Goal: Task Accomplishment & Management: Manage account settings

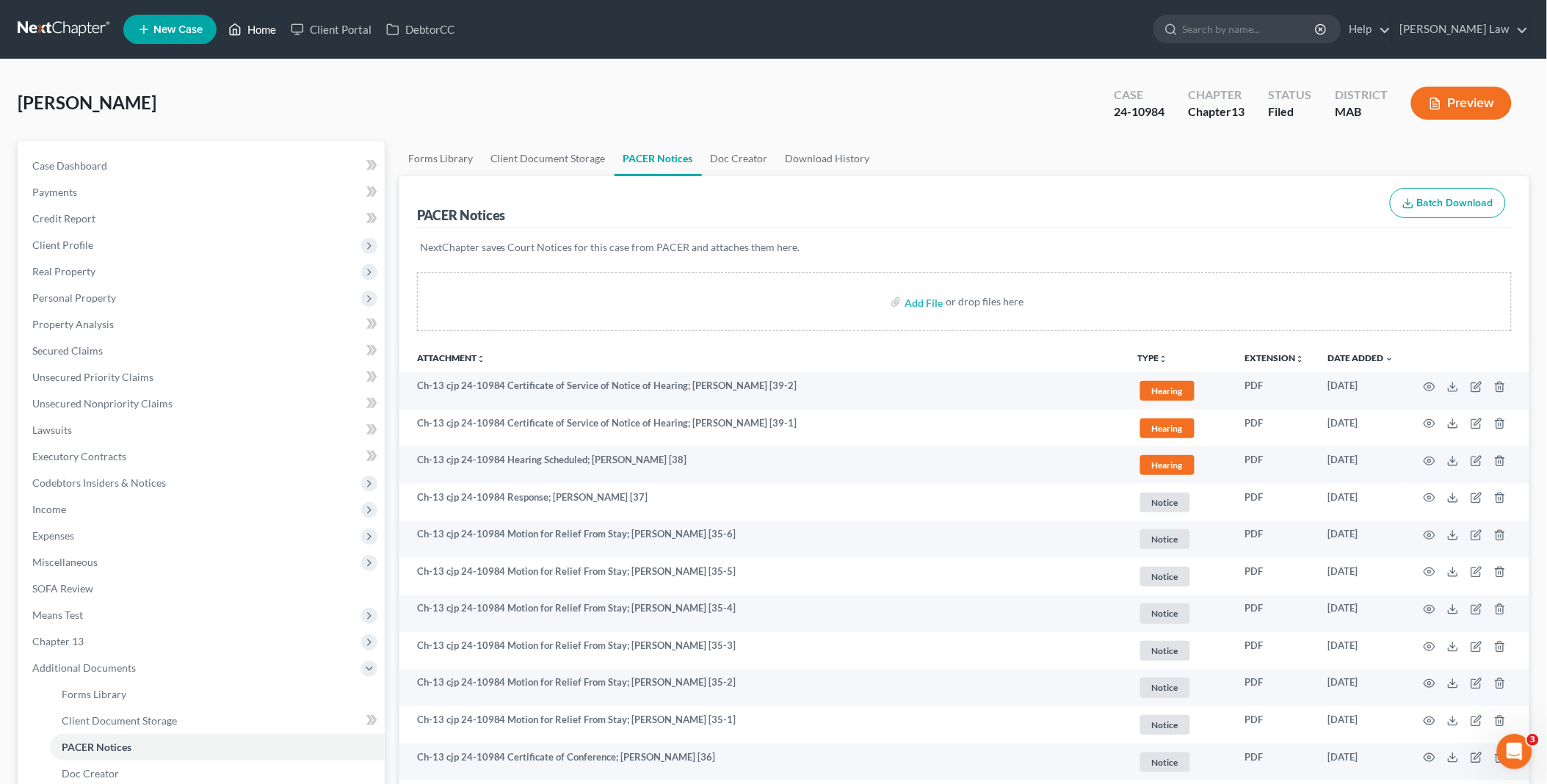
click at [272, 24] on link "Home" at bounding box center [253, 29] width 62 height 27
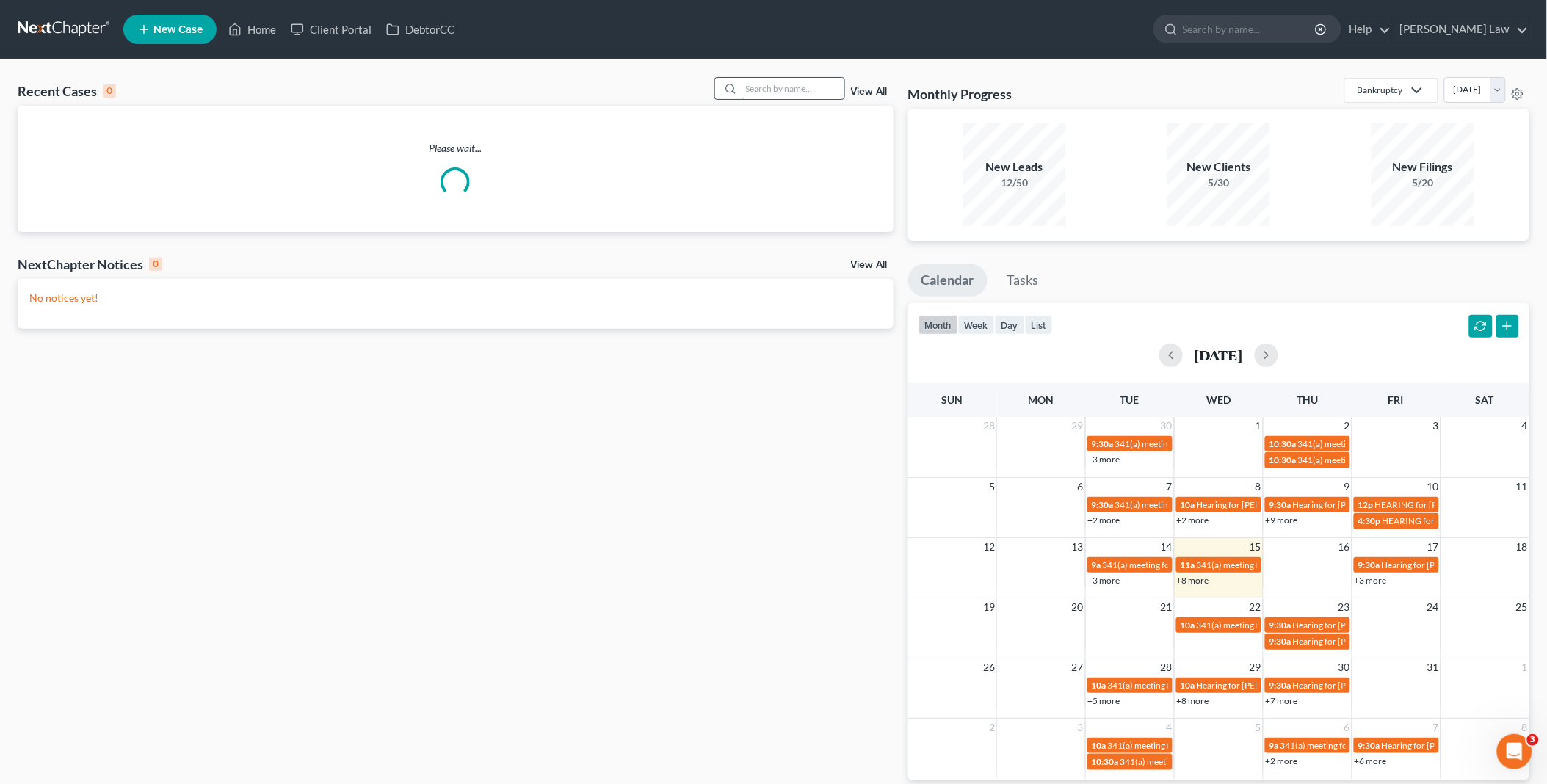
click at [805, 81] on input "search" at bounding box center [793, 88] width 103 height 21
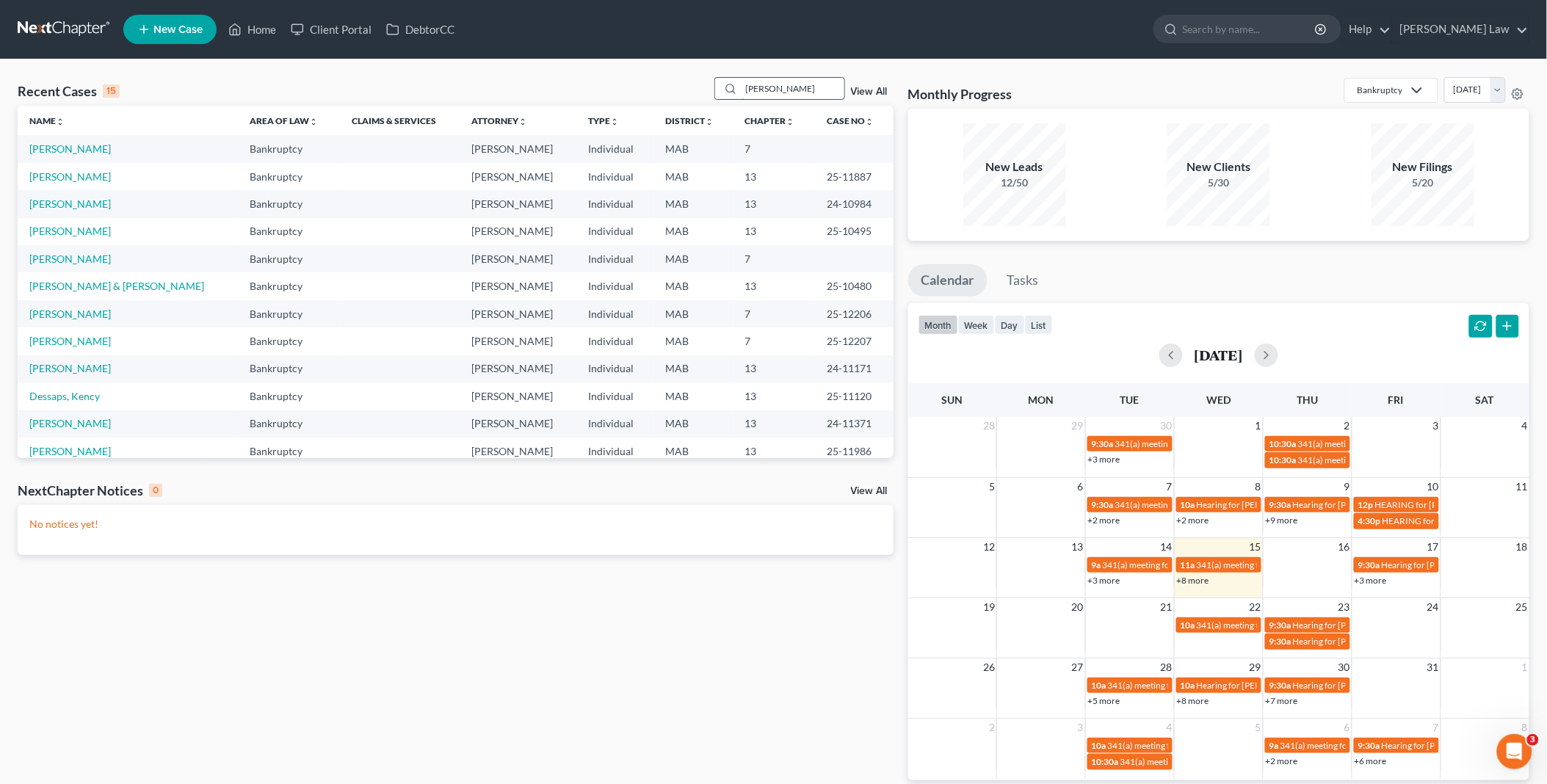
type input "[PERSON_NAME]"
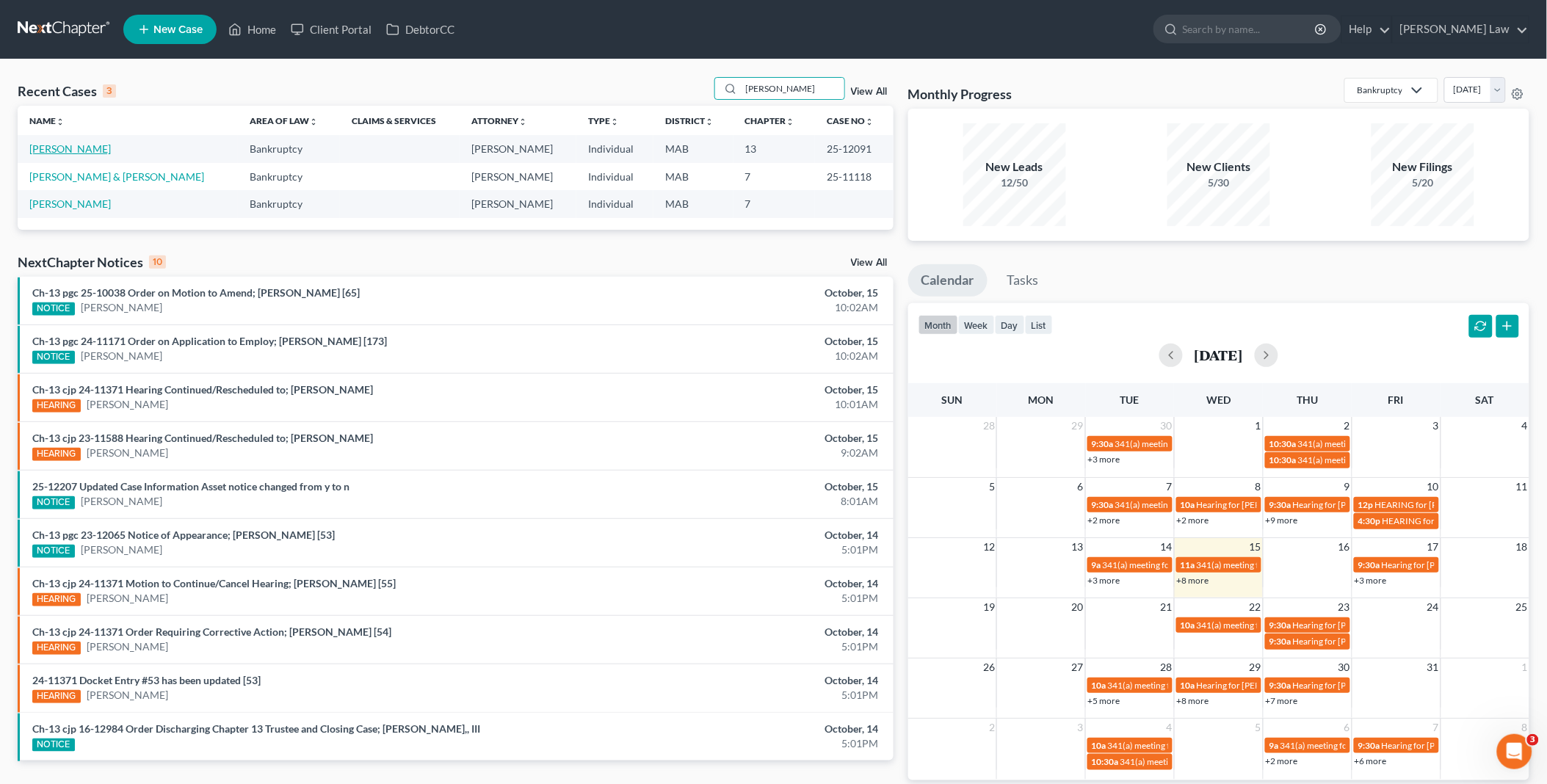
click at [63, 150] on link "[PERSON_NAME]" at bounding box center [70, 148] width 81 height 12
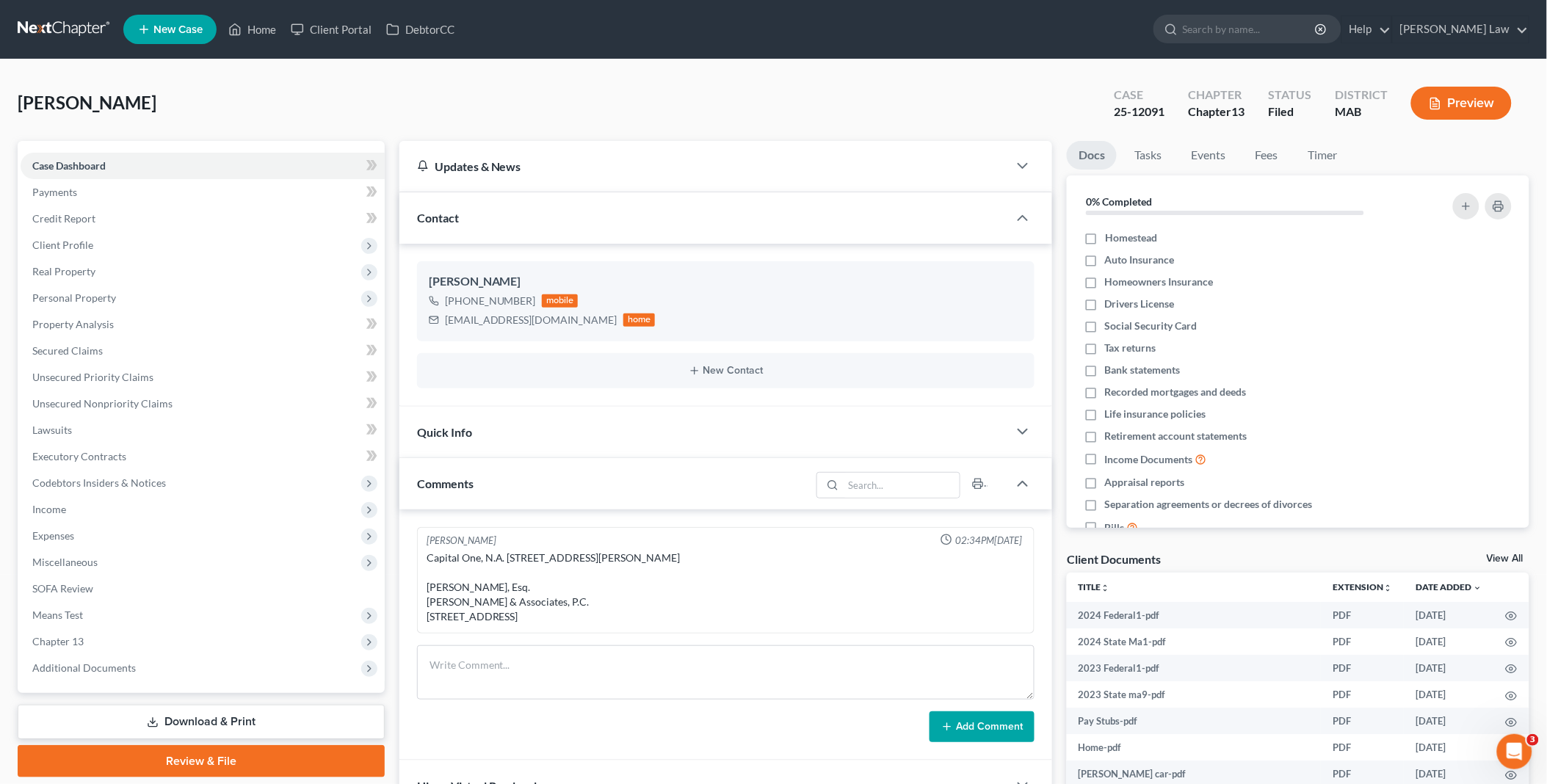
click at [1499, 556] on link "View All" at bounding box center [1505, 559] width 37 height 11
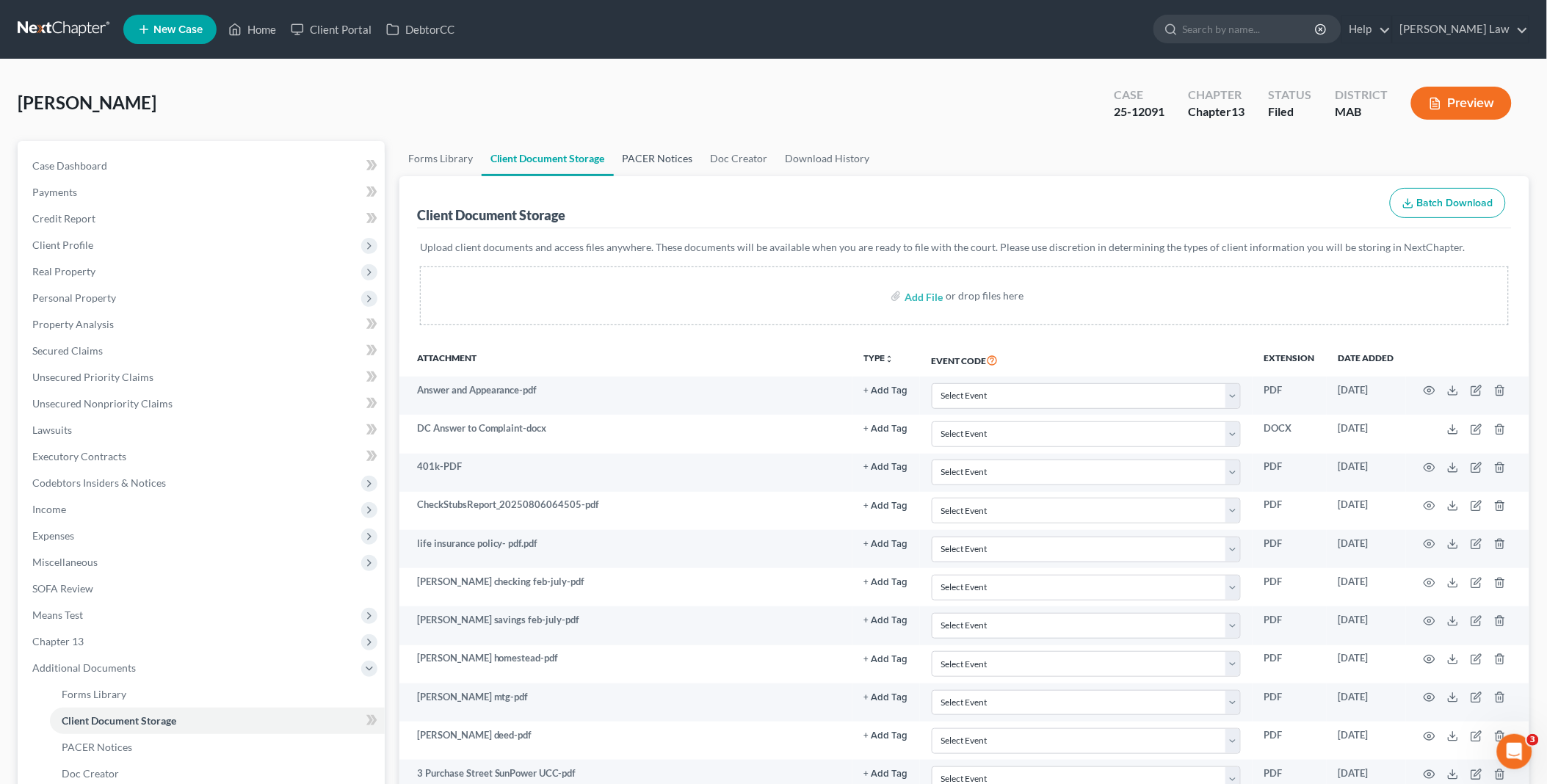
click at [650, 158] on link "PACER Notices" at bounding box center [658, 158] width 88 height 35
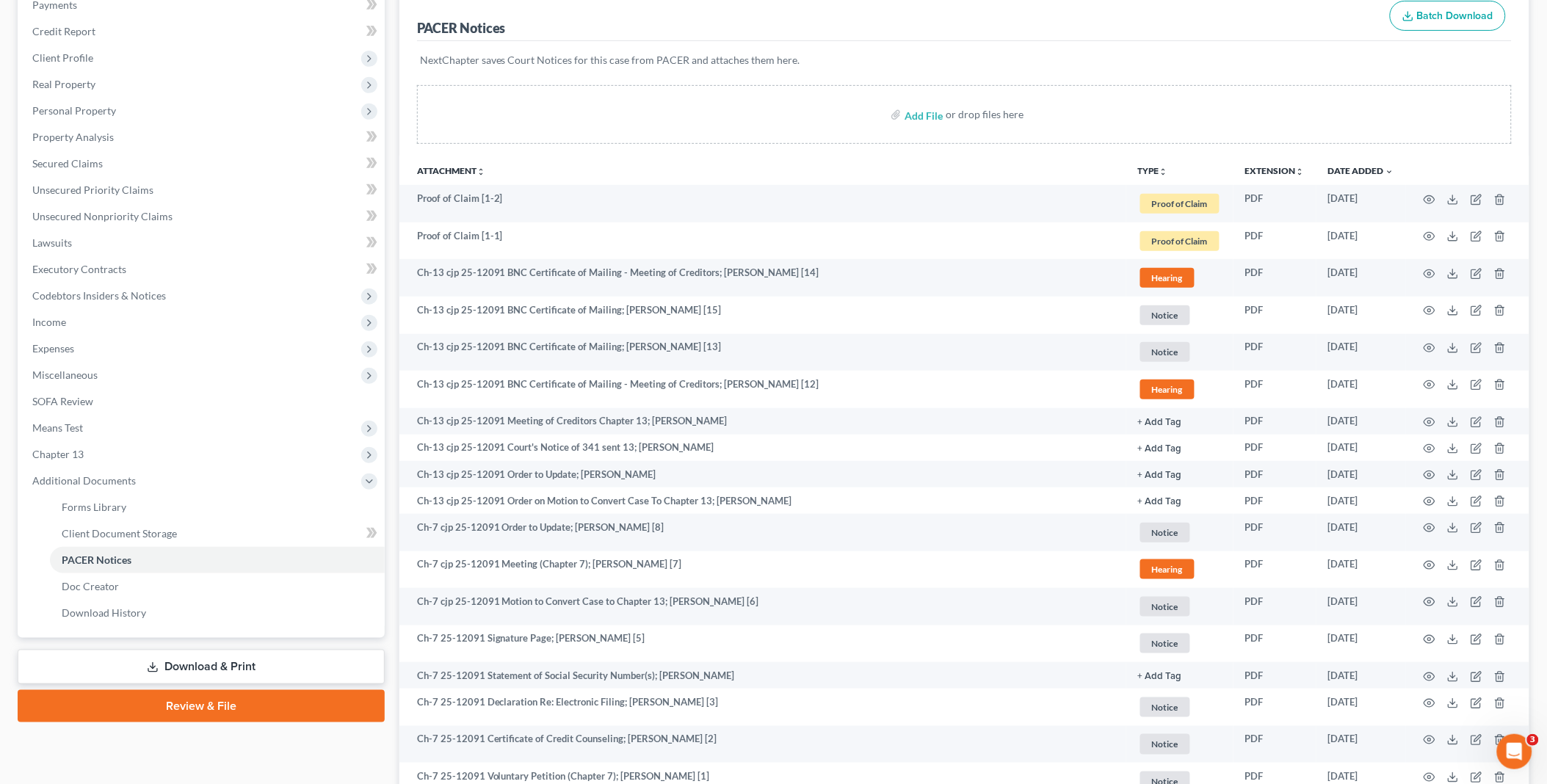
scroll to position [245, 0]
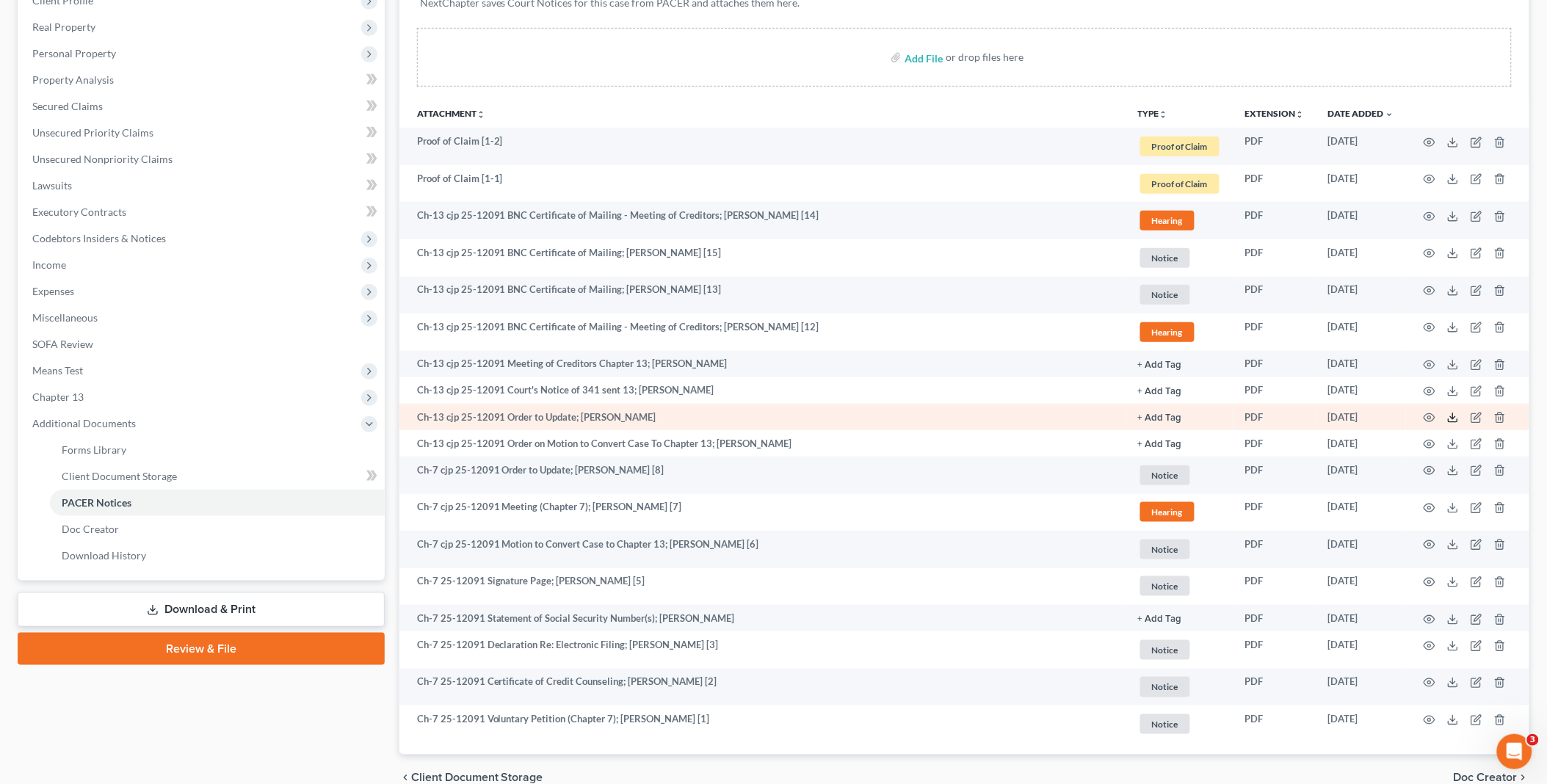
click at [1456, 415] on icon at bounding box center [1453, 417] width 11 height 11
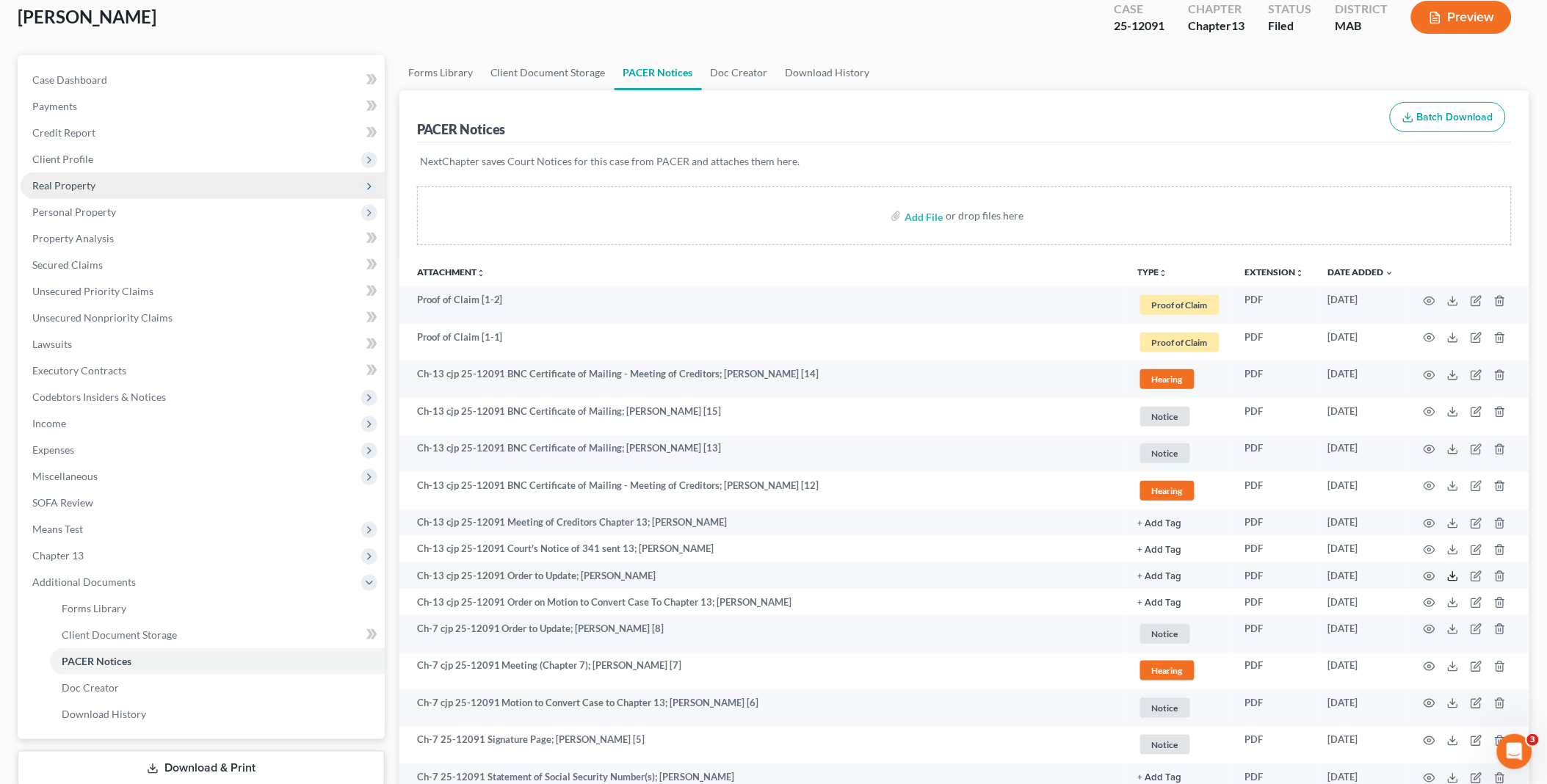
scroll to position [0, 0]
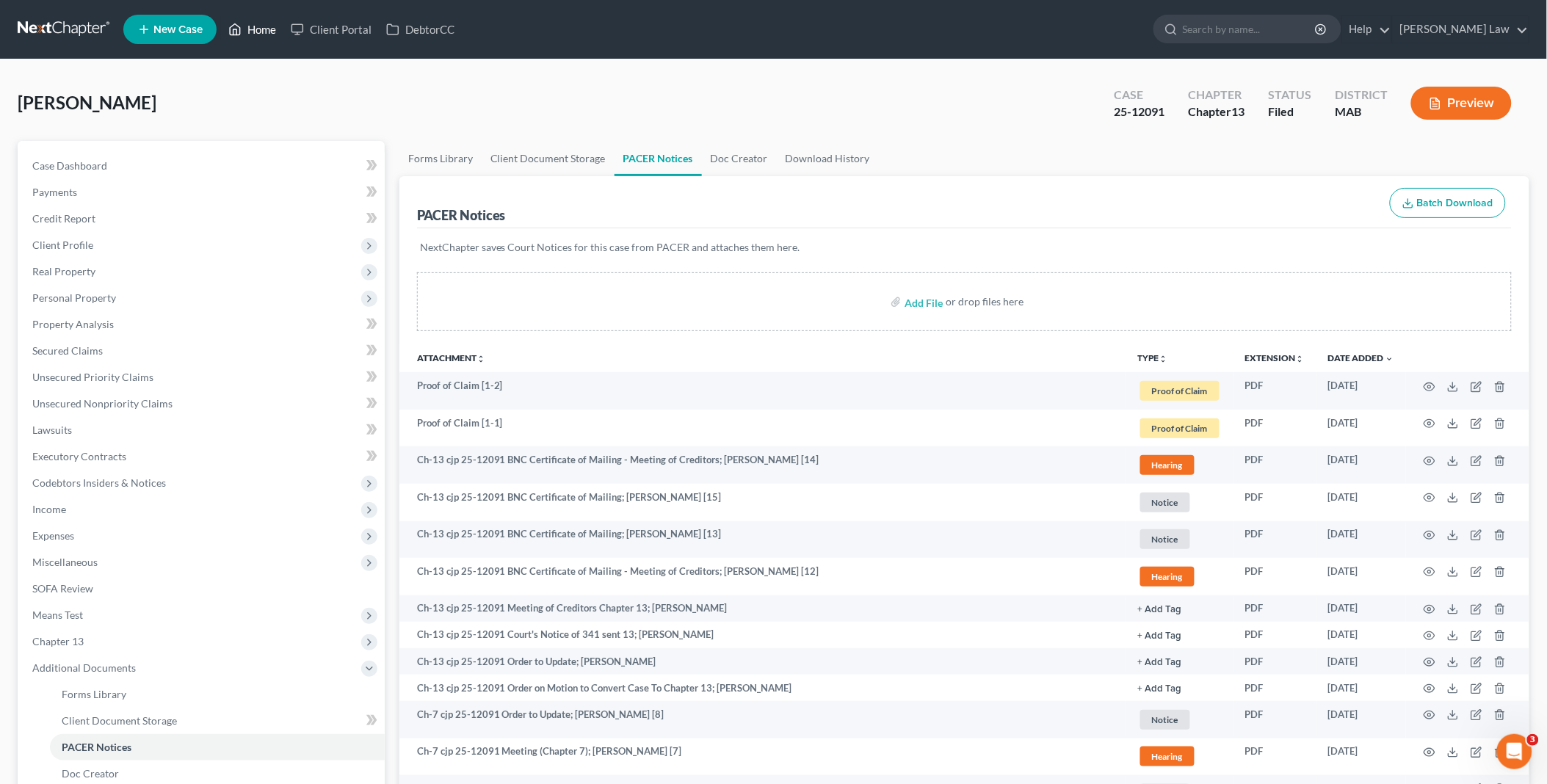
drag, startPoint x: 262, startPoint y: 24, endPoint x: 302, endPoint y: 53, distance: 49.4
click at [262, 24] on link "Home" at bounding box center [253, 29] width 62 height 27
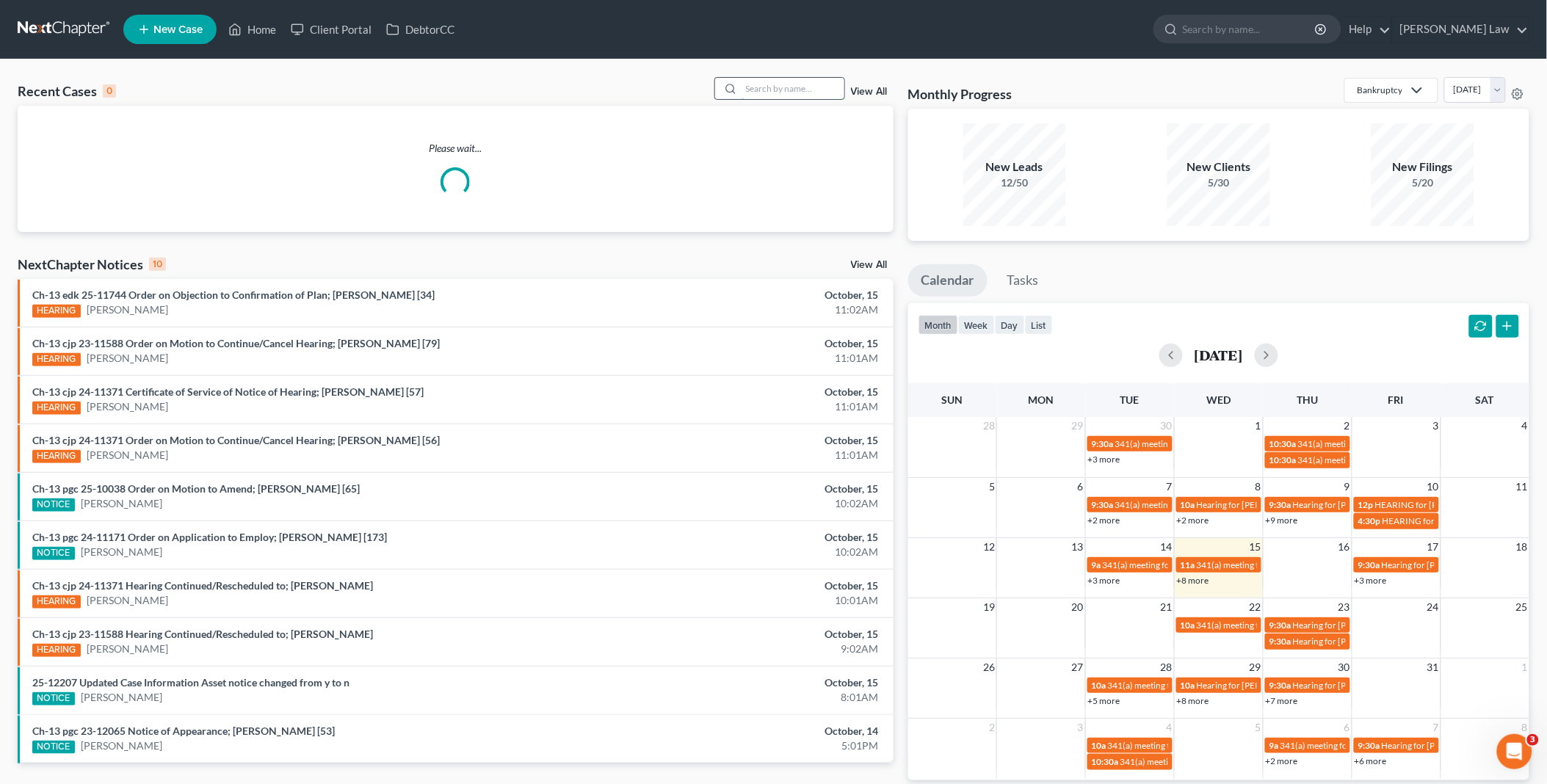
click at [815, 89] on input "search" at bounding box center [793, 88] width 103 height 21
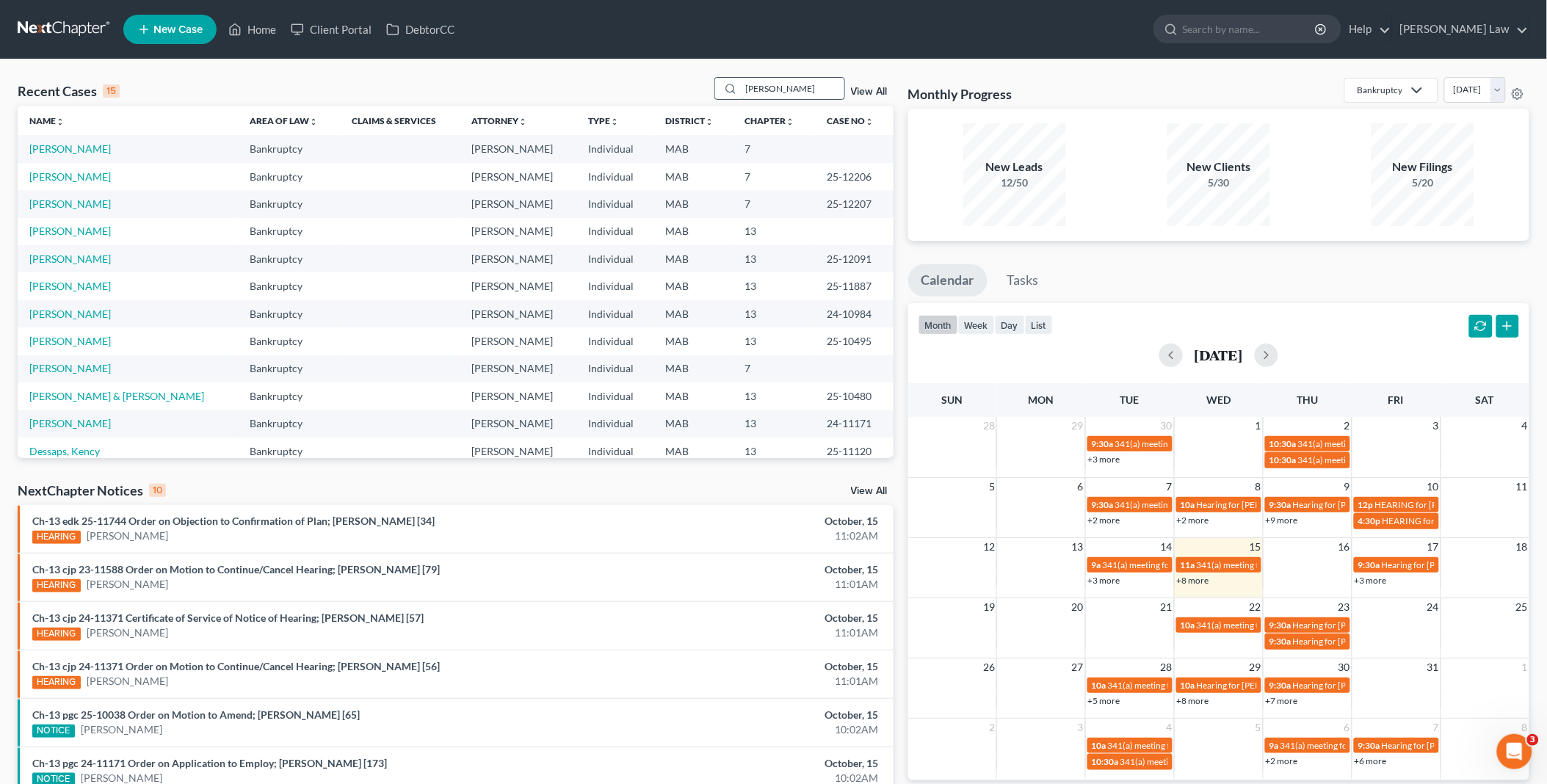
type input "[PERSON_NAME]"
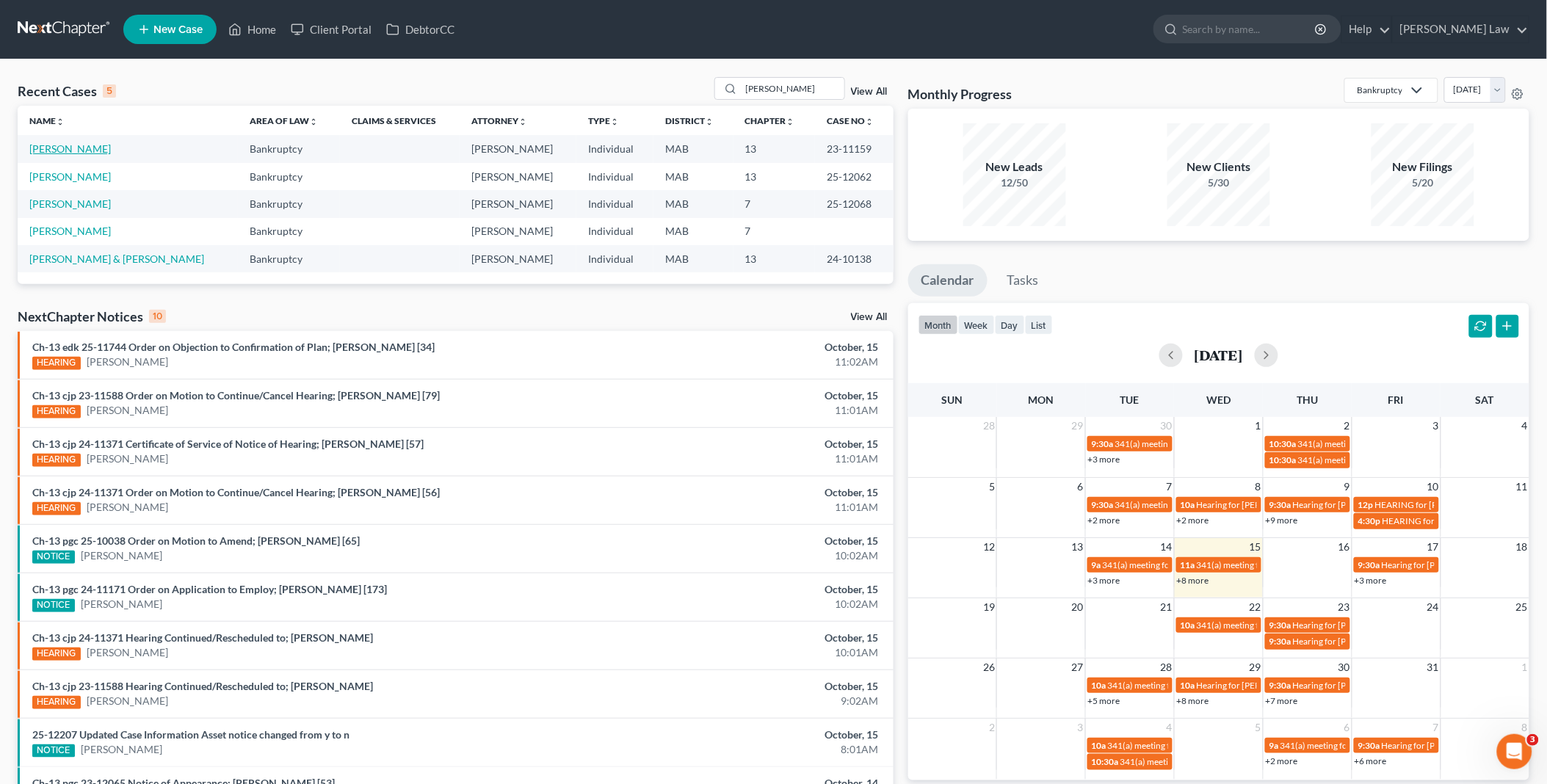
click at [78, 148] on link "[PERSON_NAME]" at bounding box center [70, 148] width 81 height 12
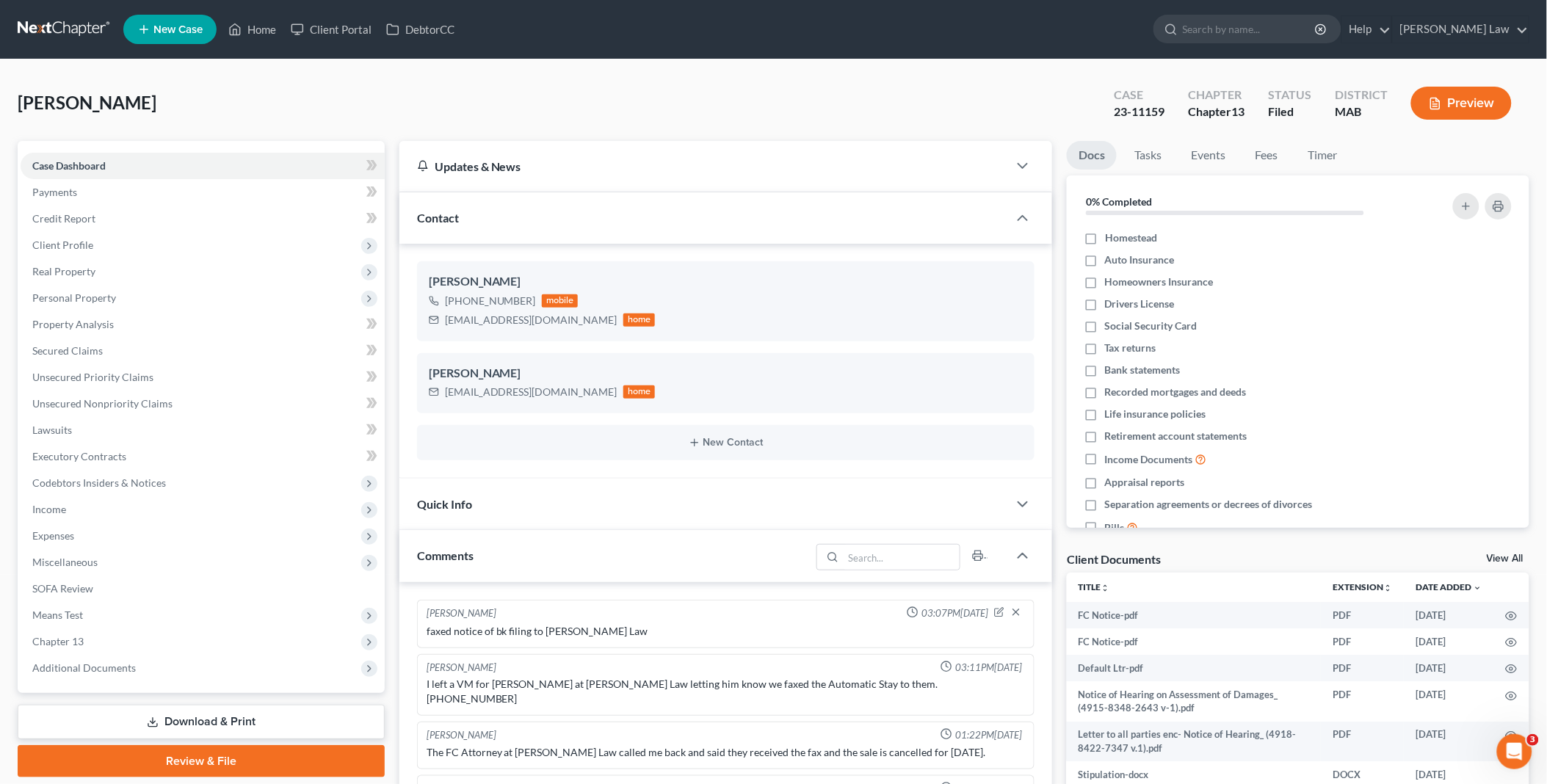
scroll to position [2939, 0]
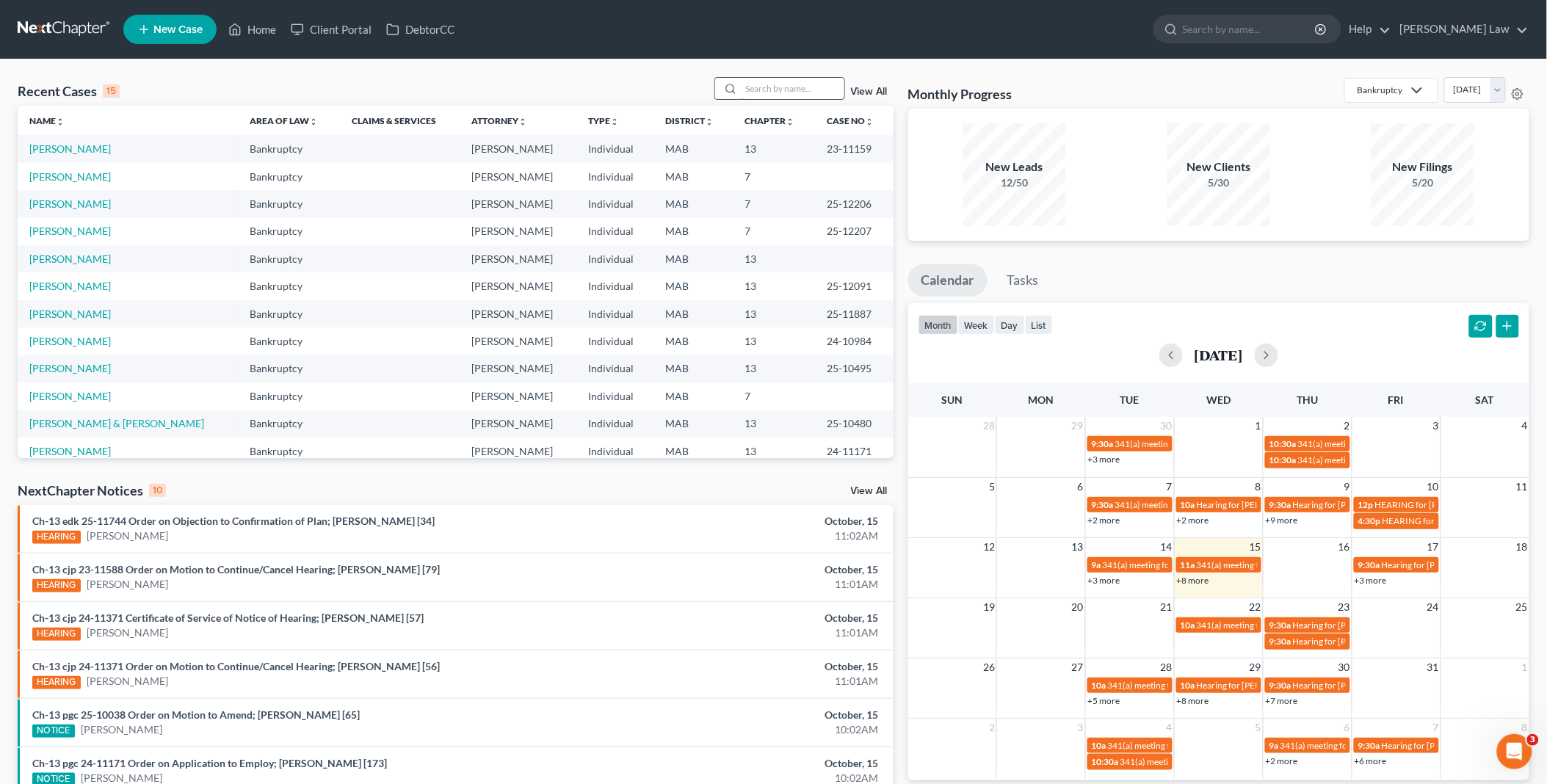
click at [781, 81] on input "search" at bounding box center [793, 88] width 103 height 21
type input "[PERSON_NAME]"
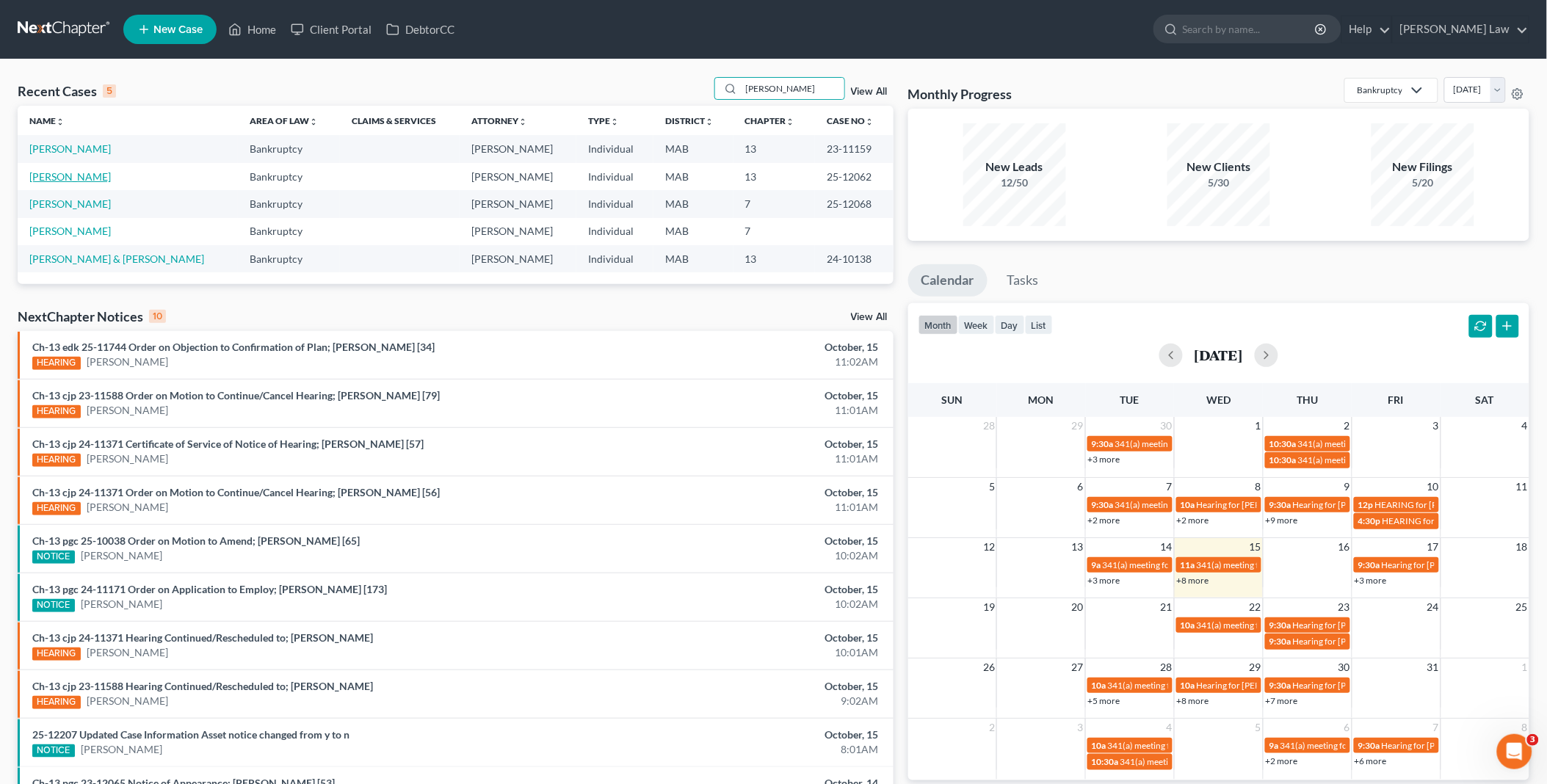
click at [85, 174] on link "[PERSON_NAME]" at bounding box center [70, 176] width 81 height 12
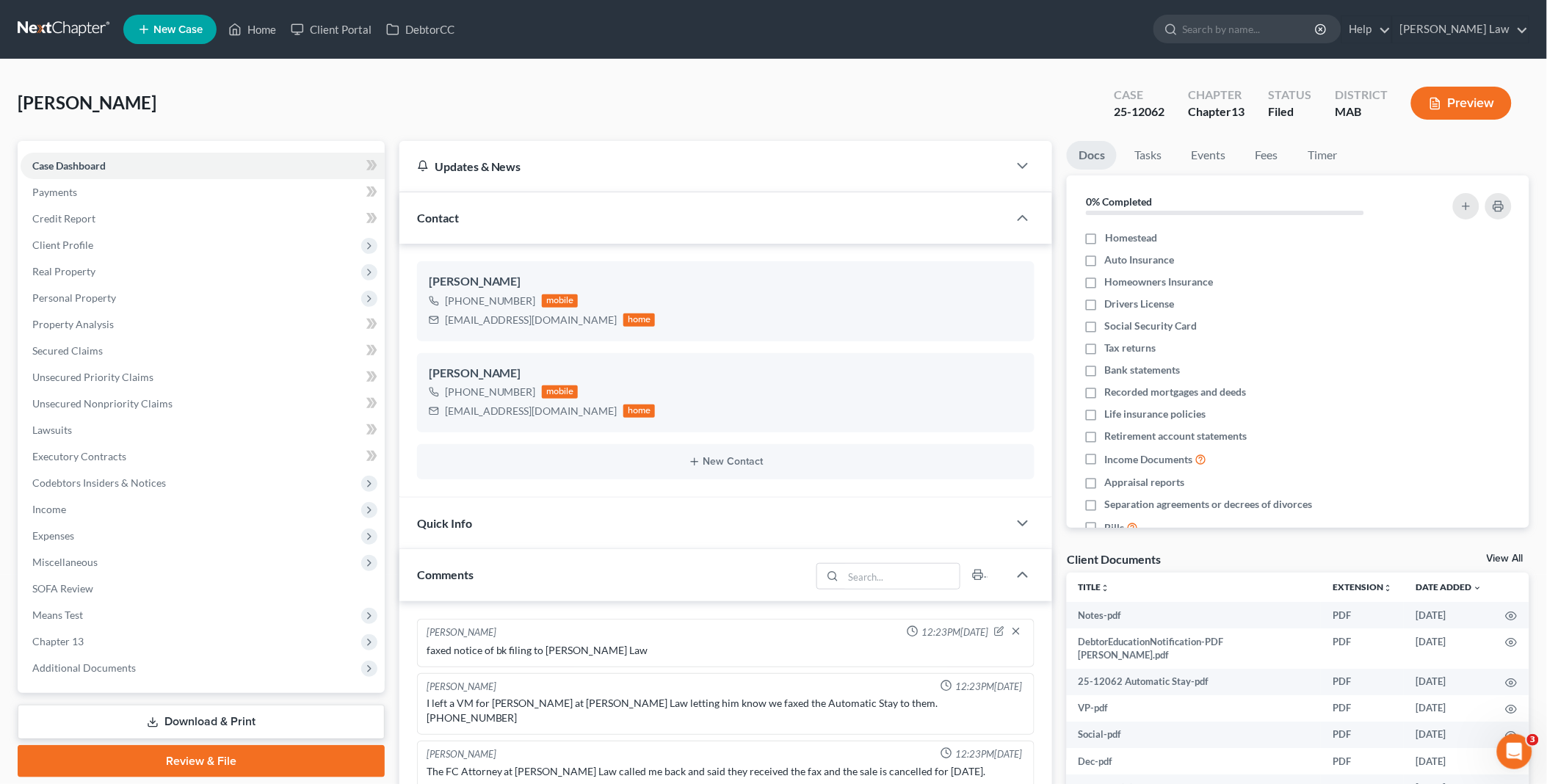
scroll to position [2939, 0]
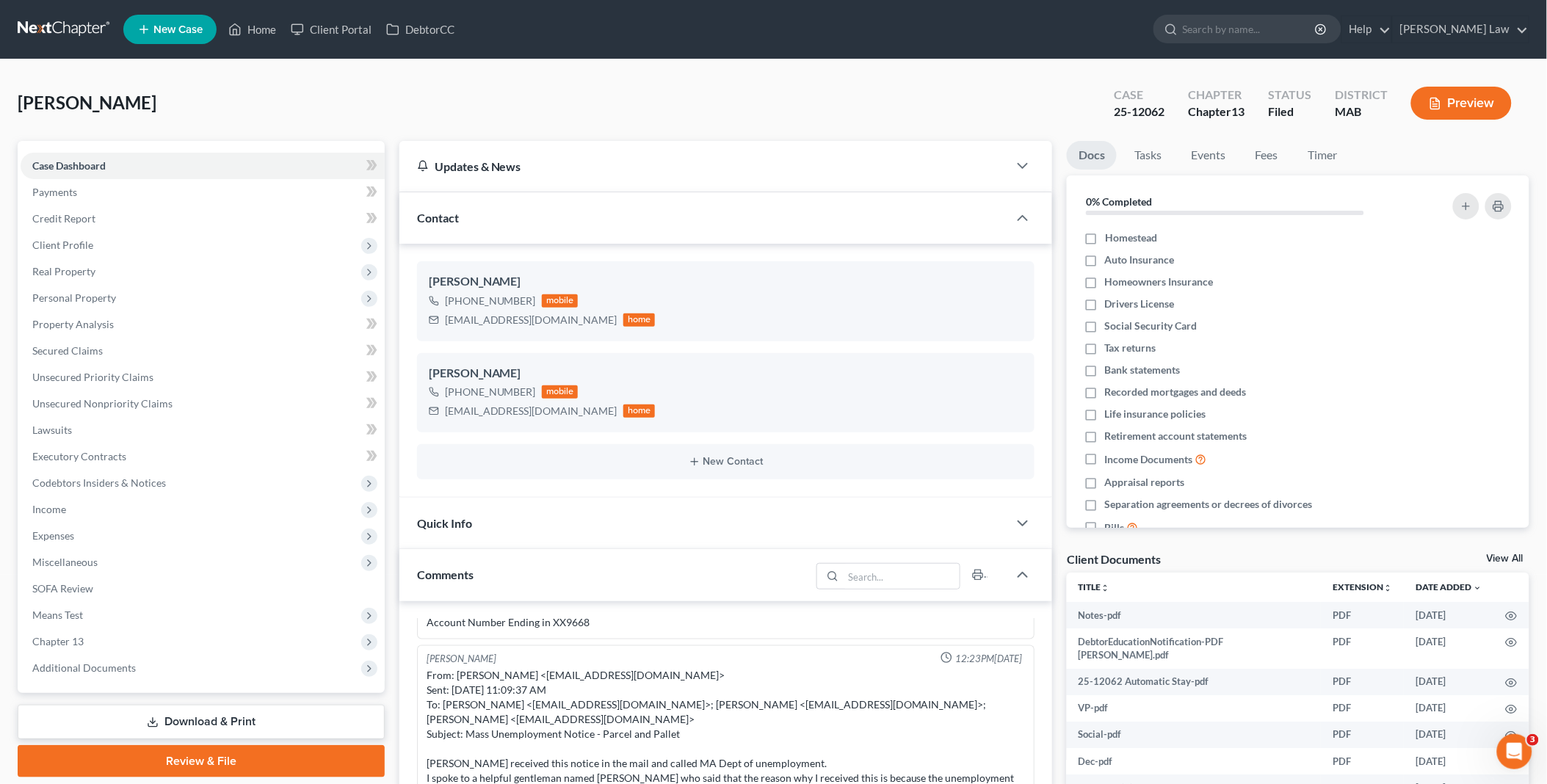
click at [1513, 554] on link "View All" at bounding box center [1505, 559] width 37 height 11
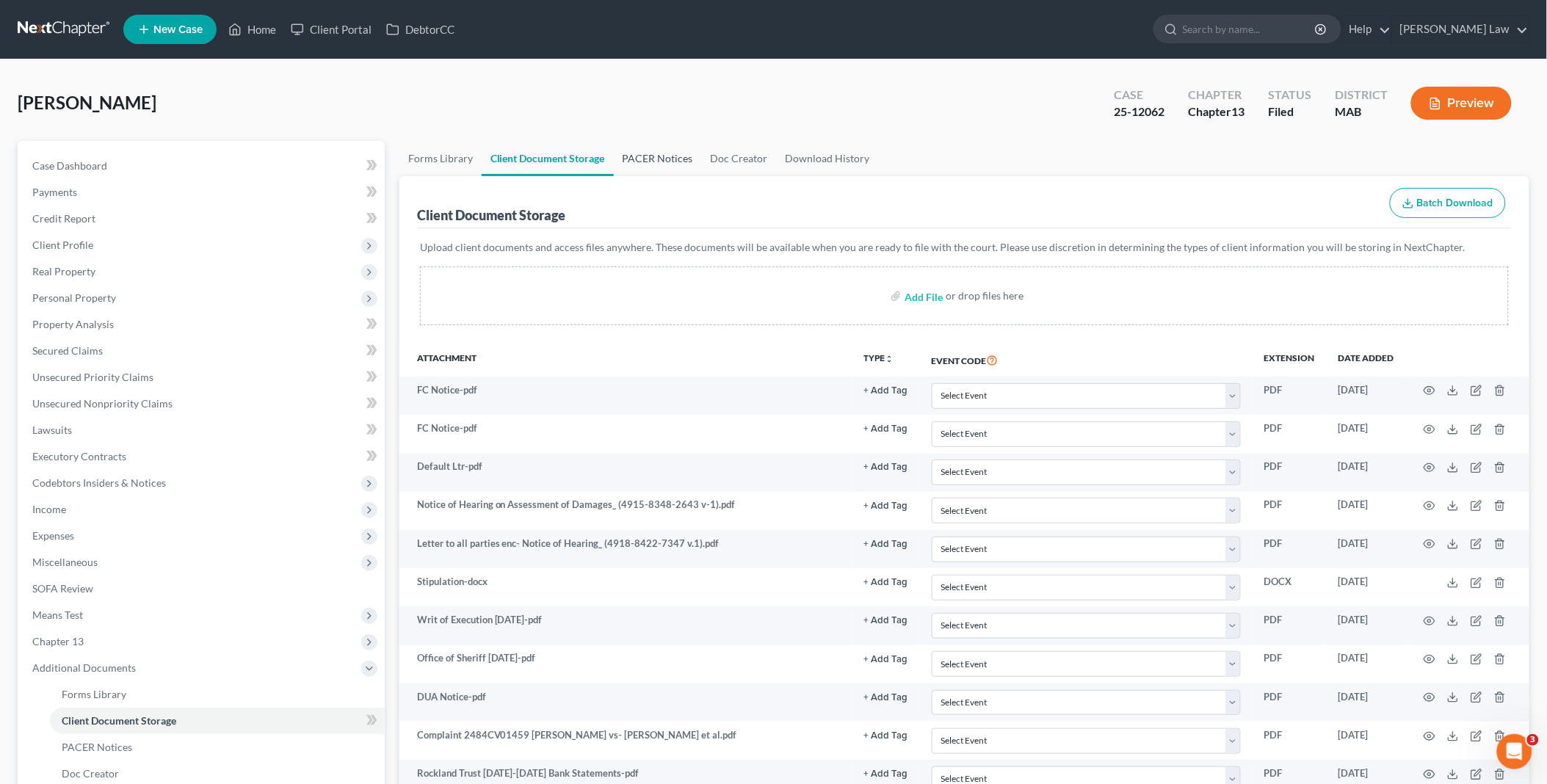
click at [671, 155] on link "PACER Notices" at bounding box center [658, 158] width 88 height 35
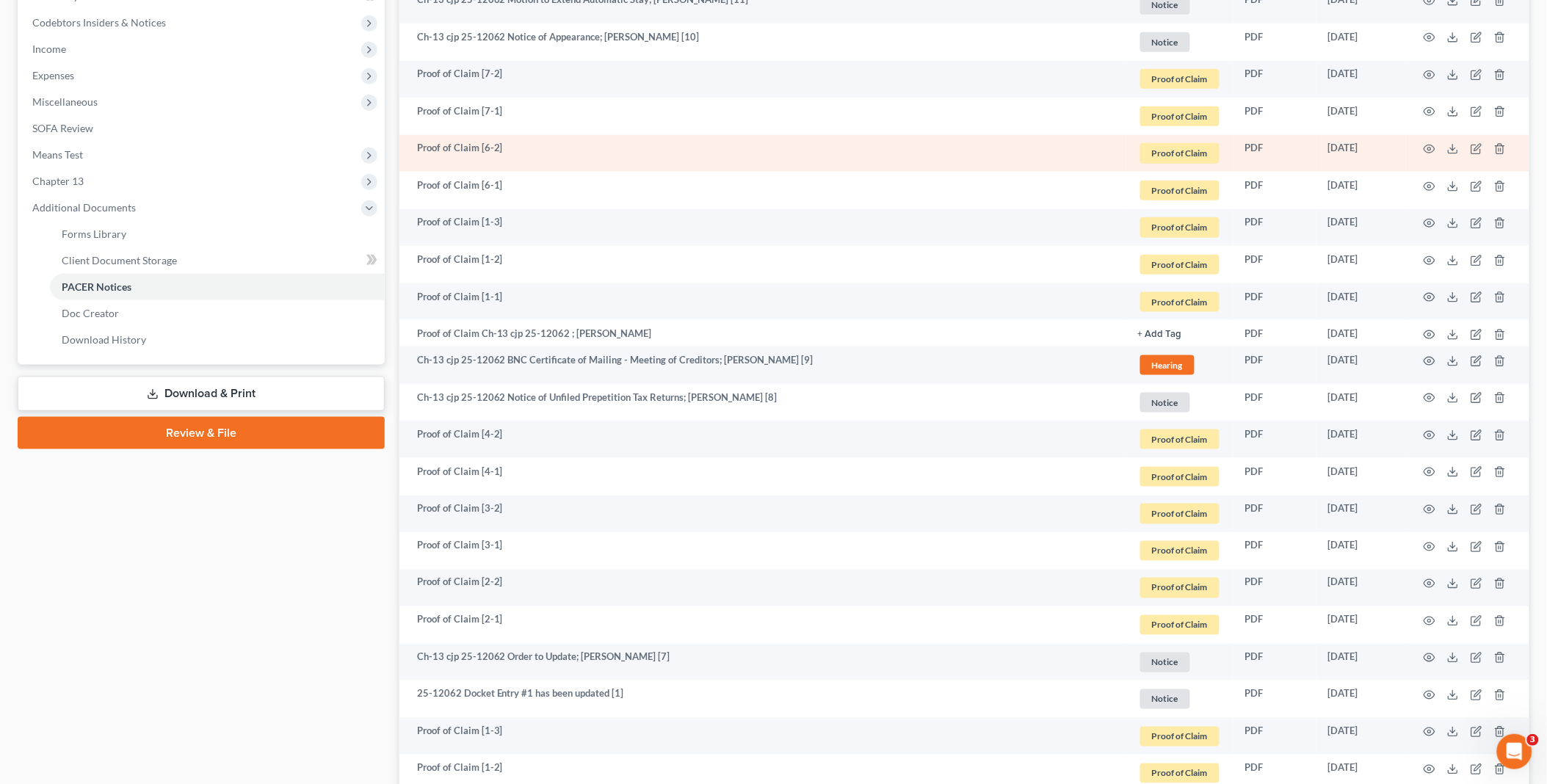
scroll to position [489, 0]
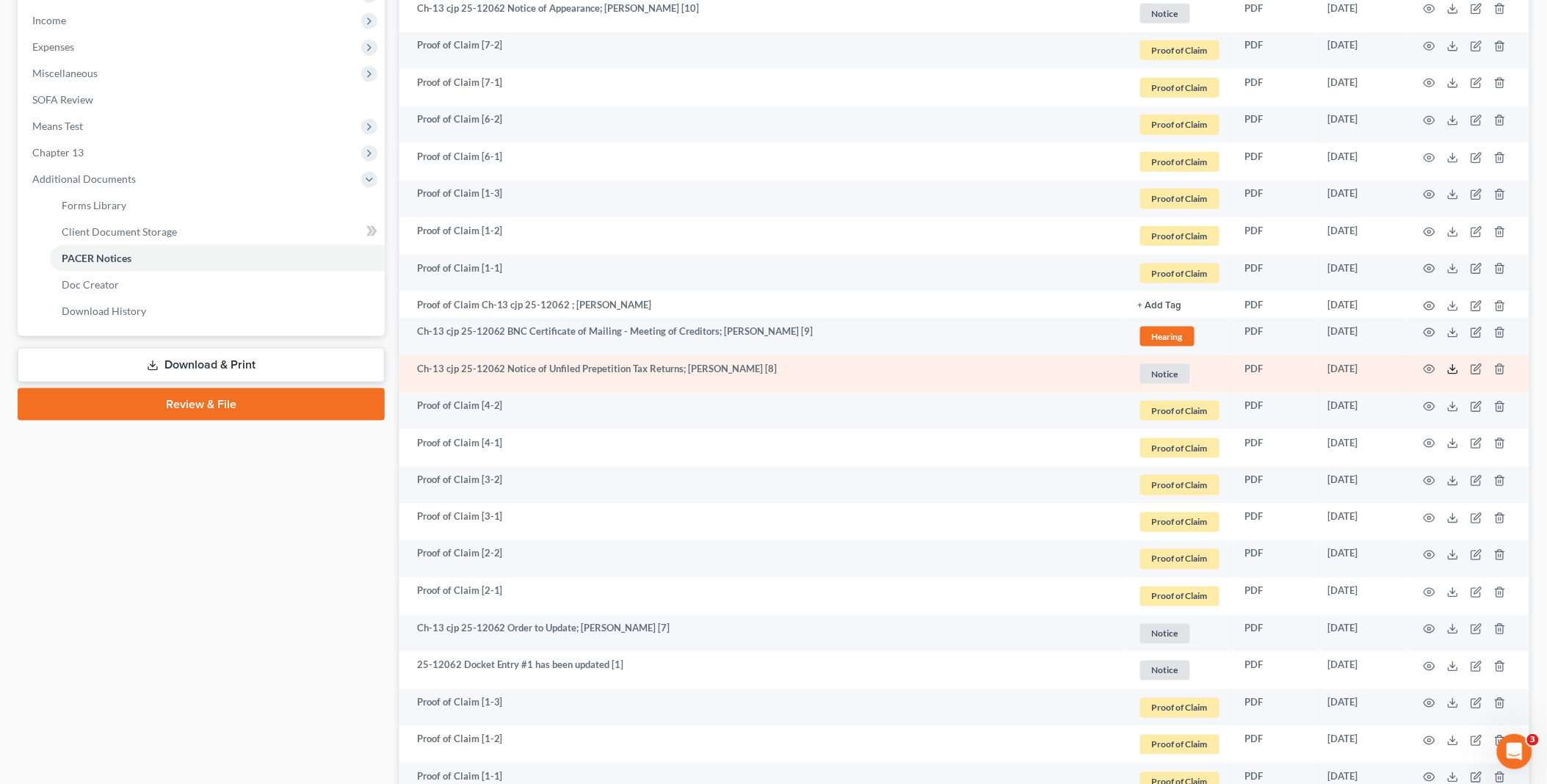
click at [1456, 369] on polyline at bounding box center [1453, 370] width 5 height 2
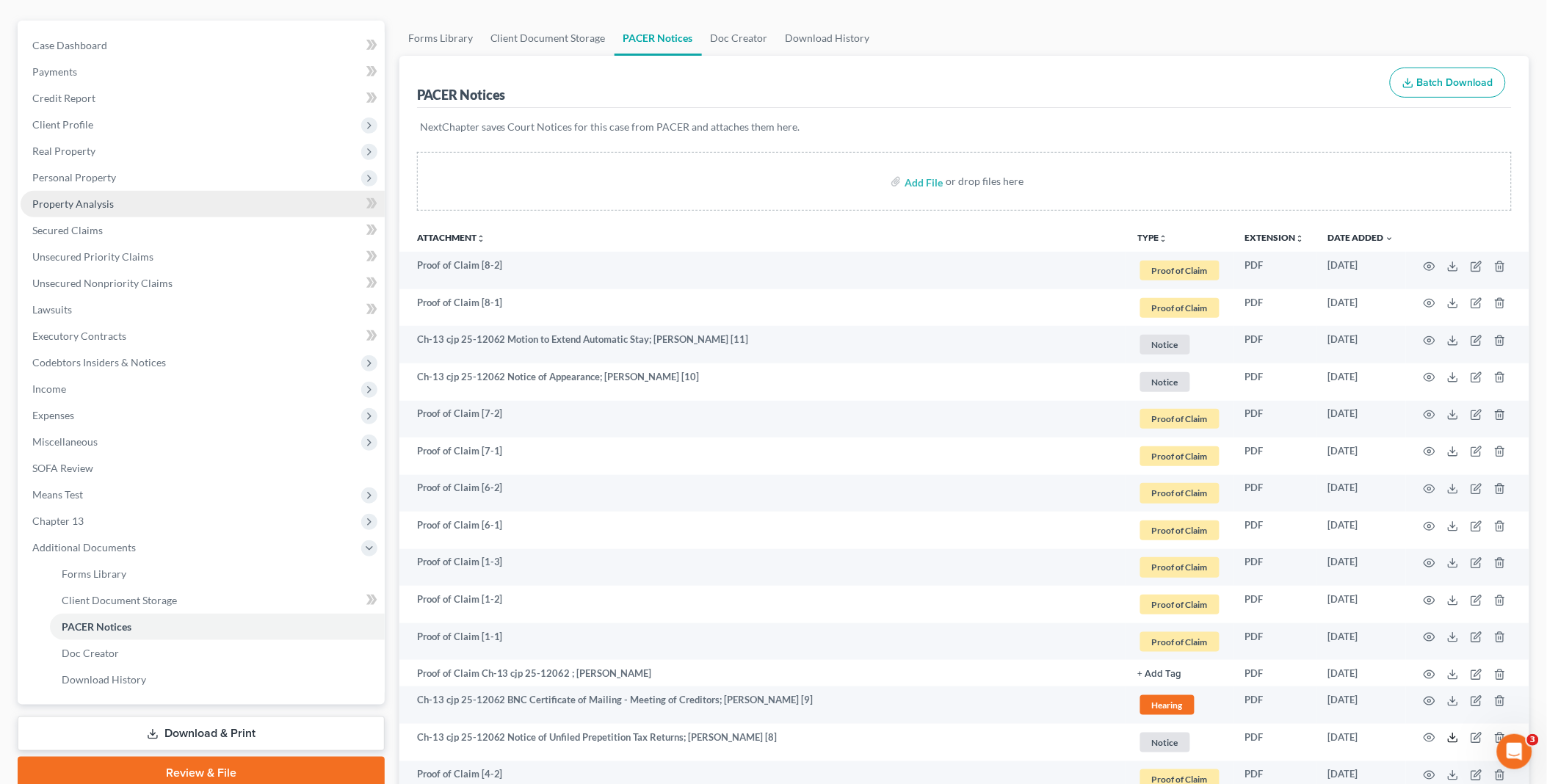
scroll to position [0, 0]
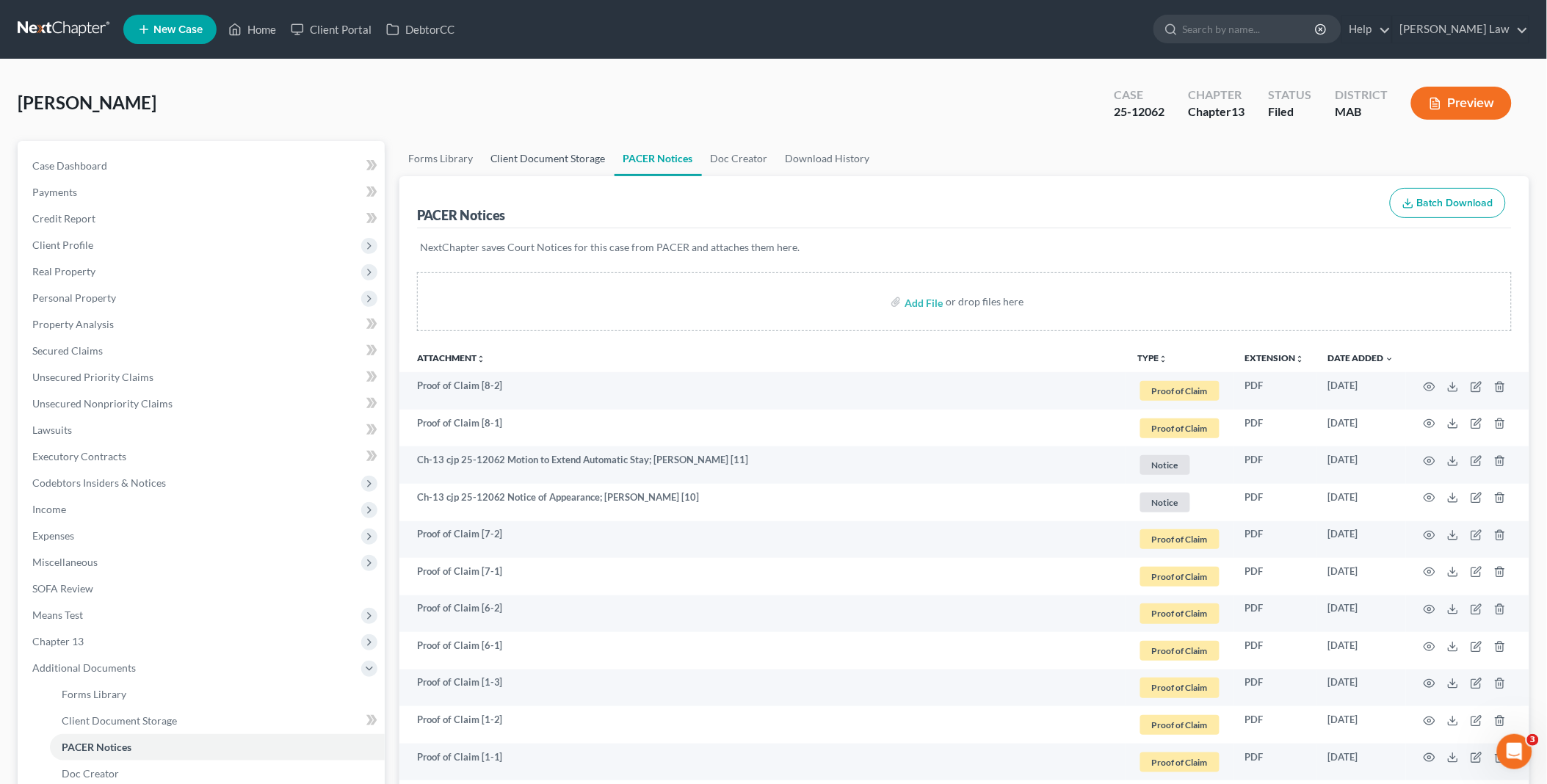
click at [566, 154] on link "Client Document Storage" at bounding box center [548, 158] width 133 height 35
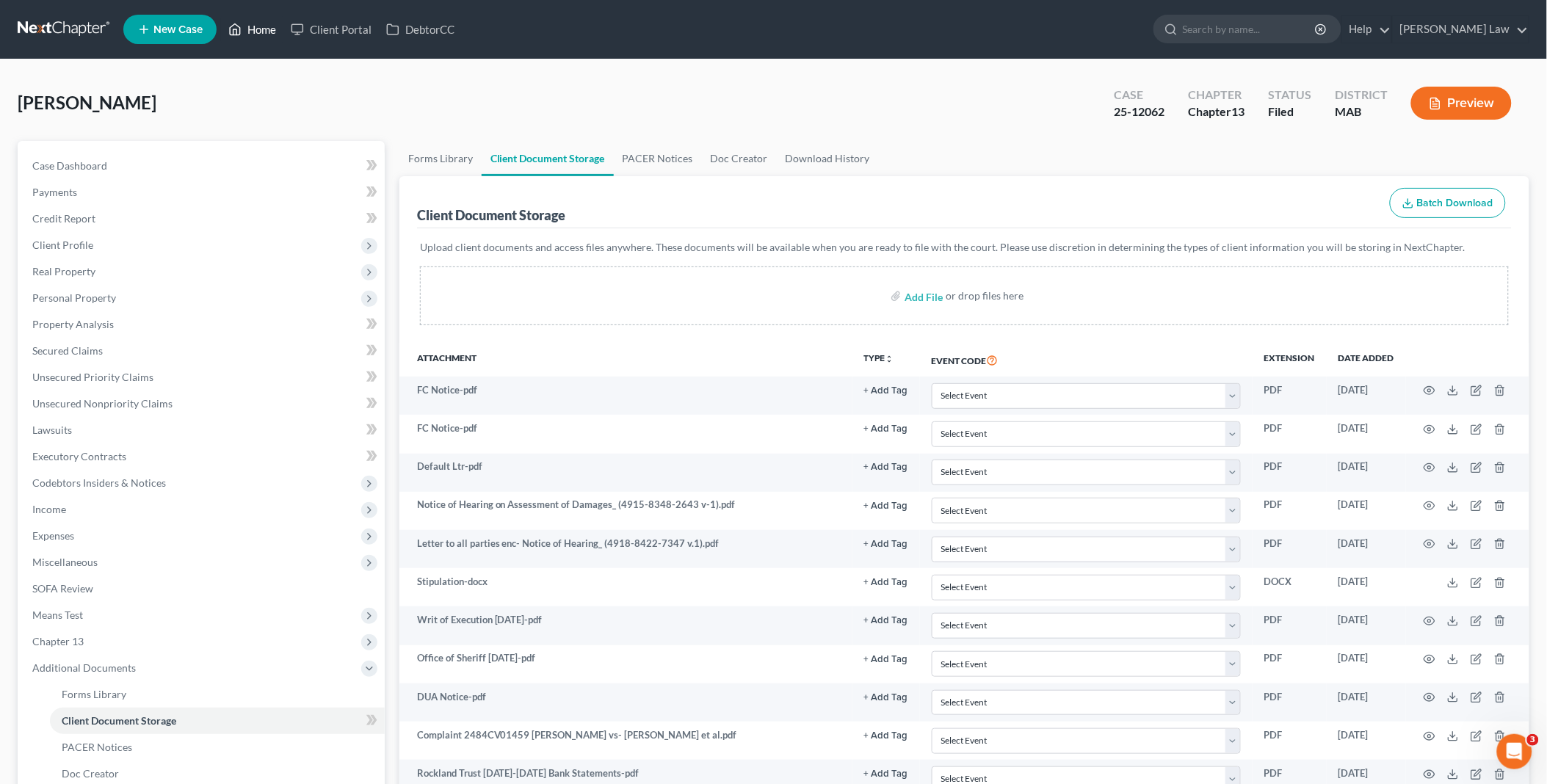
click at [255, 28] on link "Home" at bounding box center [253, 29] width 62 height 27
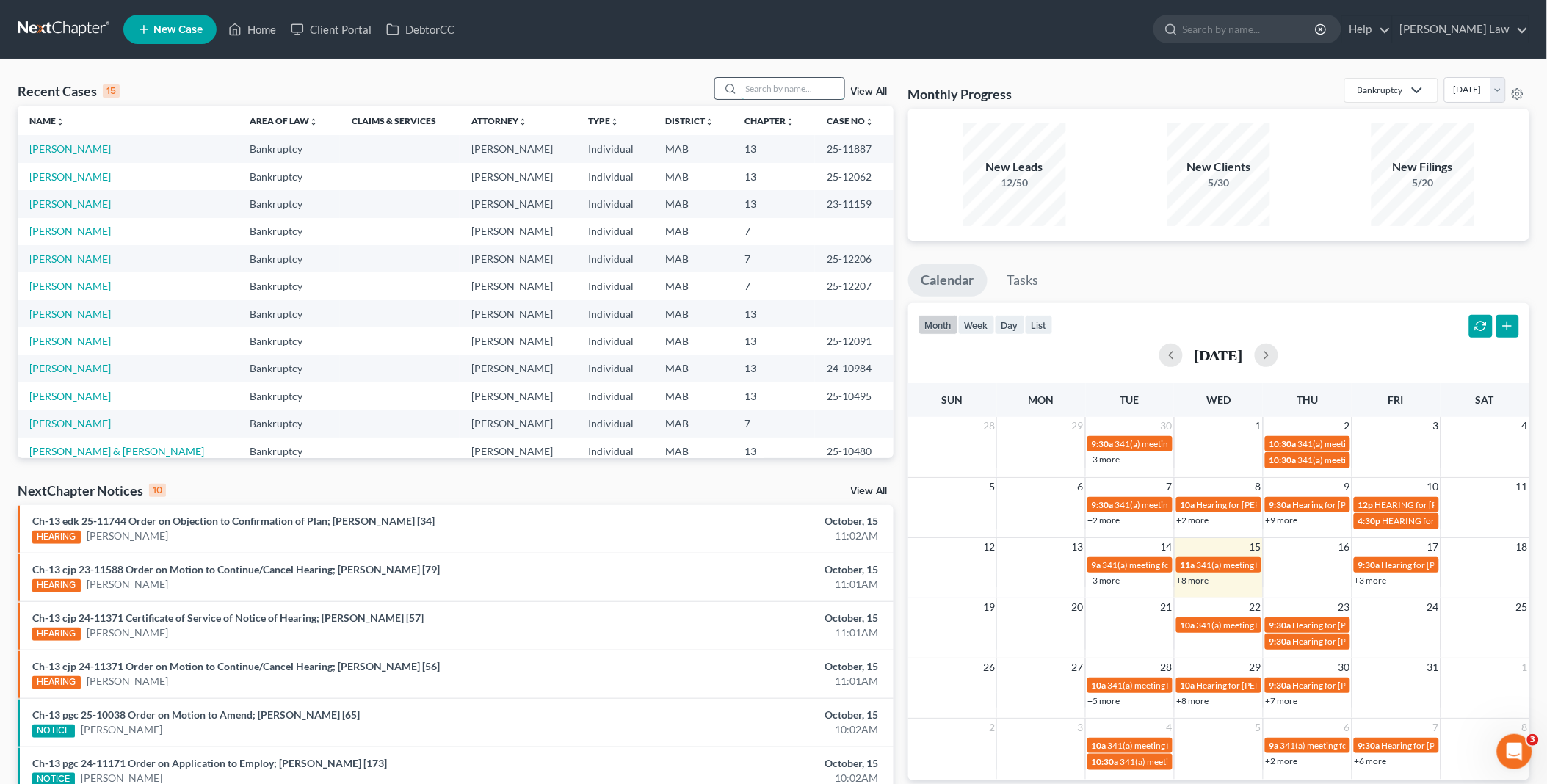
click at [760, 78] on input "search" at bounding box center [793, 88] width 103 height 21
type input "[DEMOGRAPHIC_DATA]"
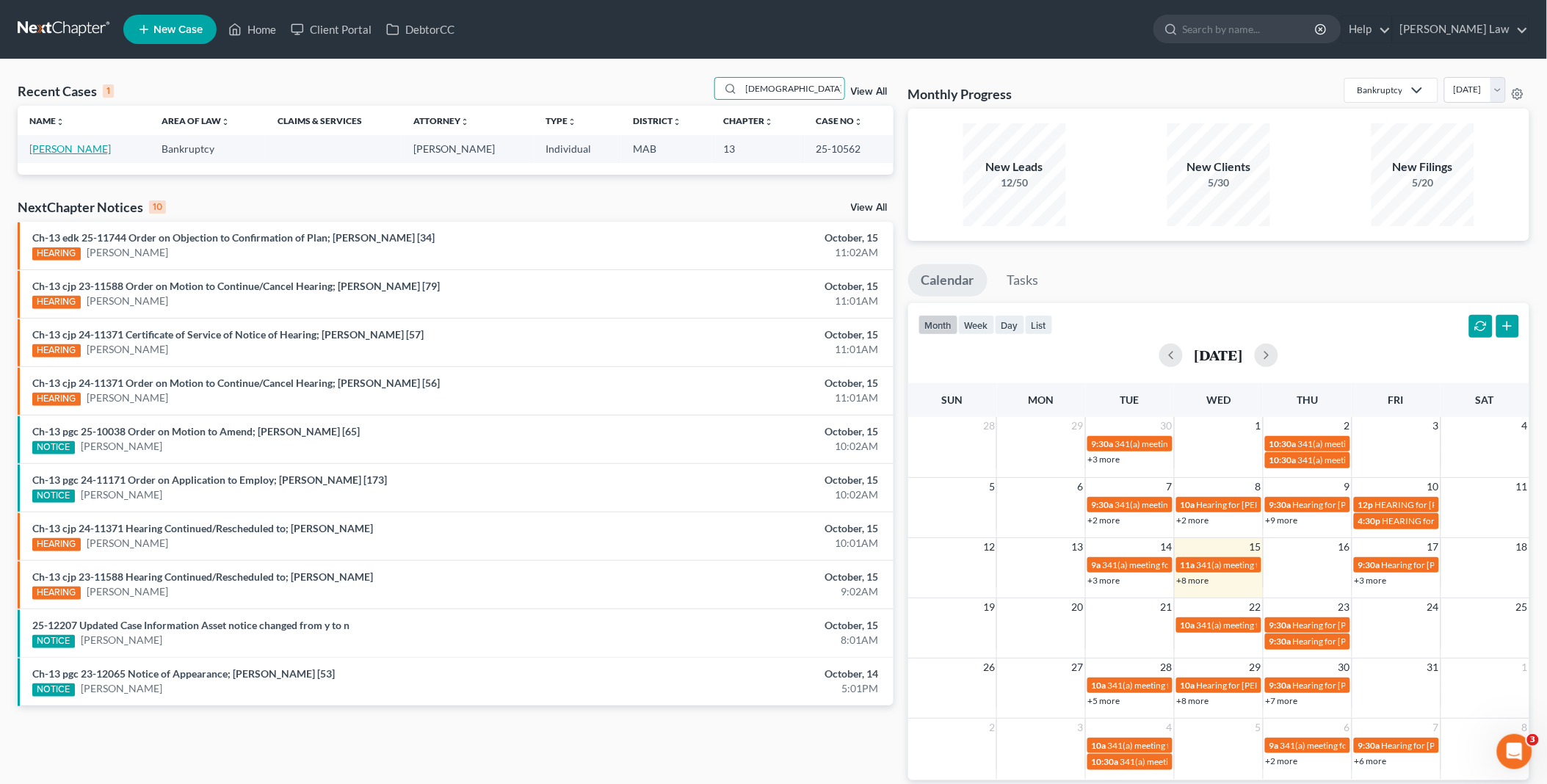
click at [70, 143] on link "[PERSON_NAME]" at bounding box center [70, 148] width 81 height 12
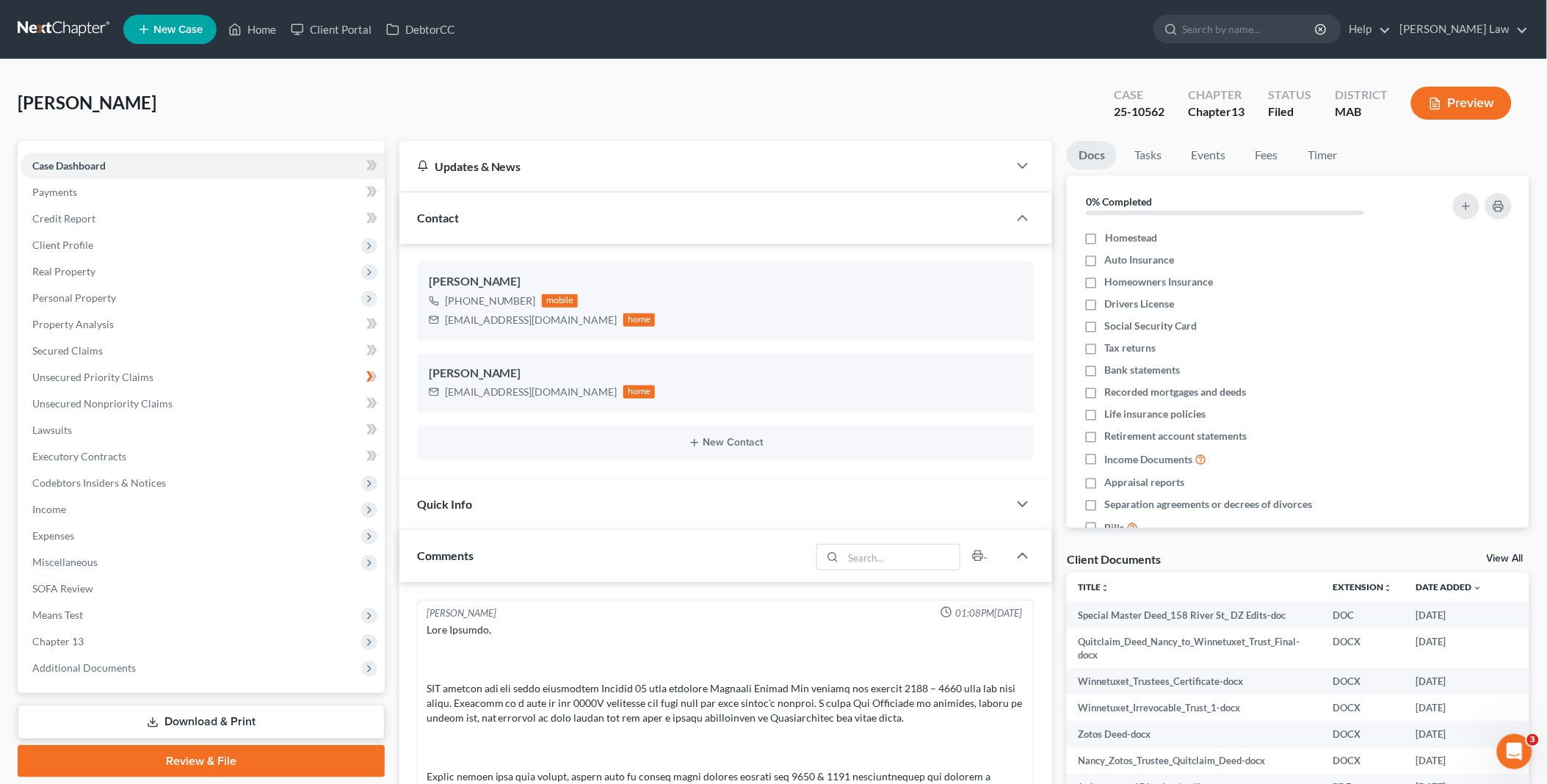
scroll to position [3138, 0]
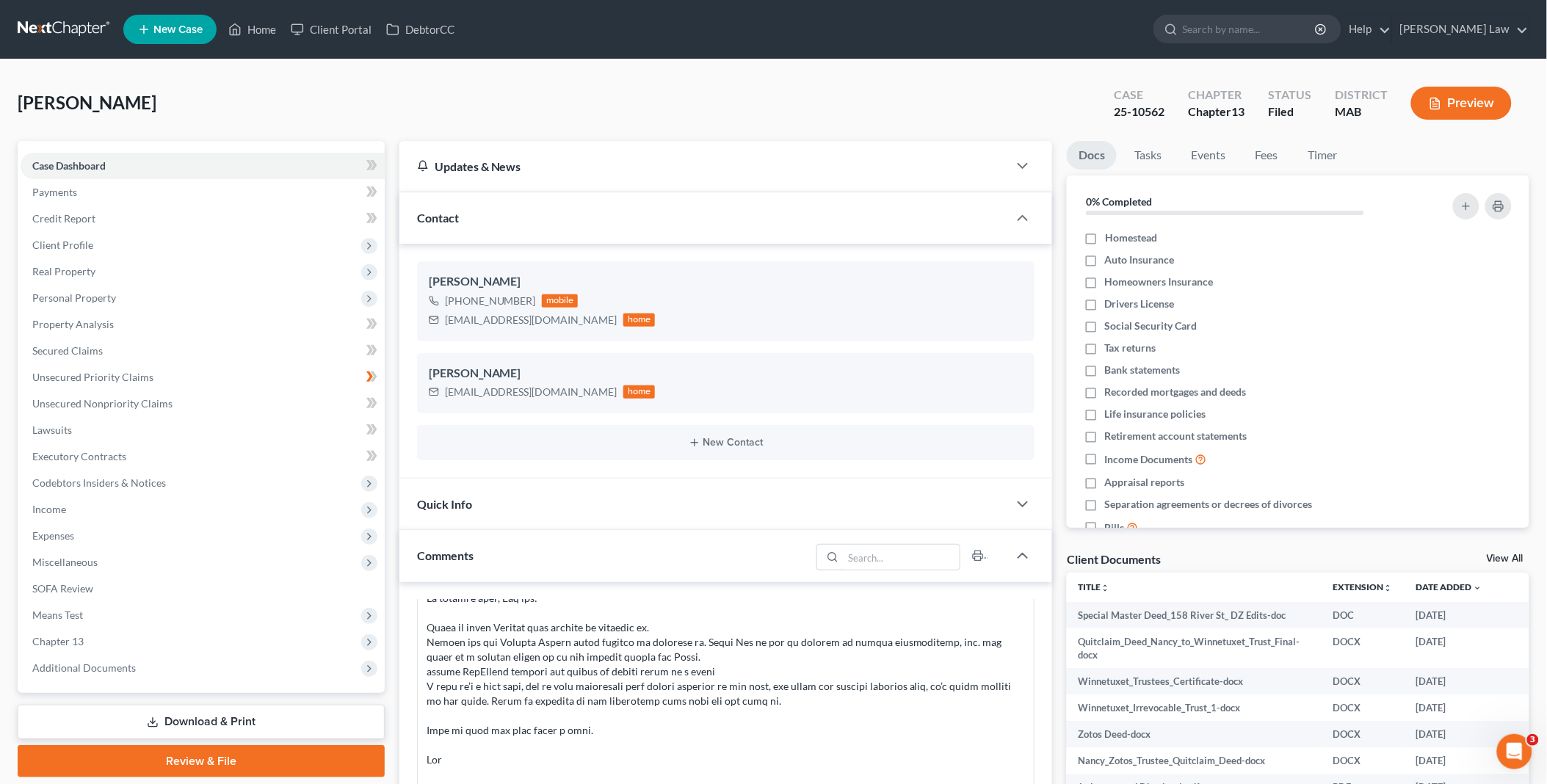
click at [1499, 555] on link "View All" at bounding box center [1505, 559] width 37 height 11
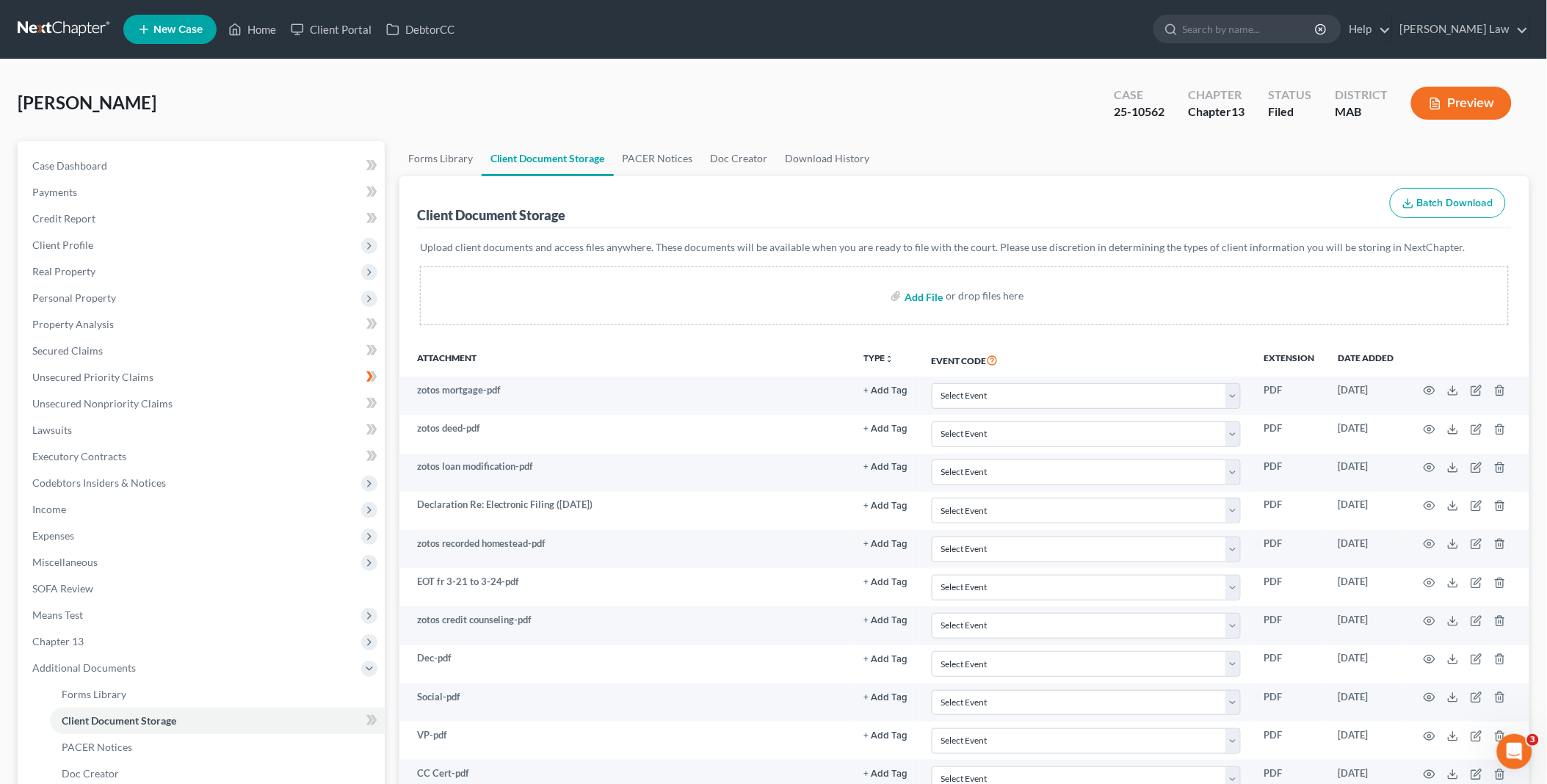
click at [924, 294] on input "file" at bounding box center [923, 296] width 35 height 27
type input "C:\fakepath\Special Master Deed_158 River St_ DZ Edits.doc"
